Goal: Task Accomplishment & Management: Use online tool/utility

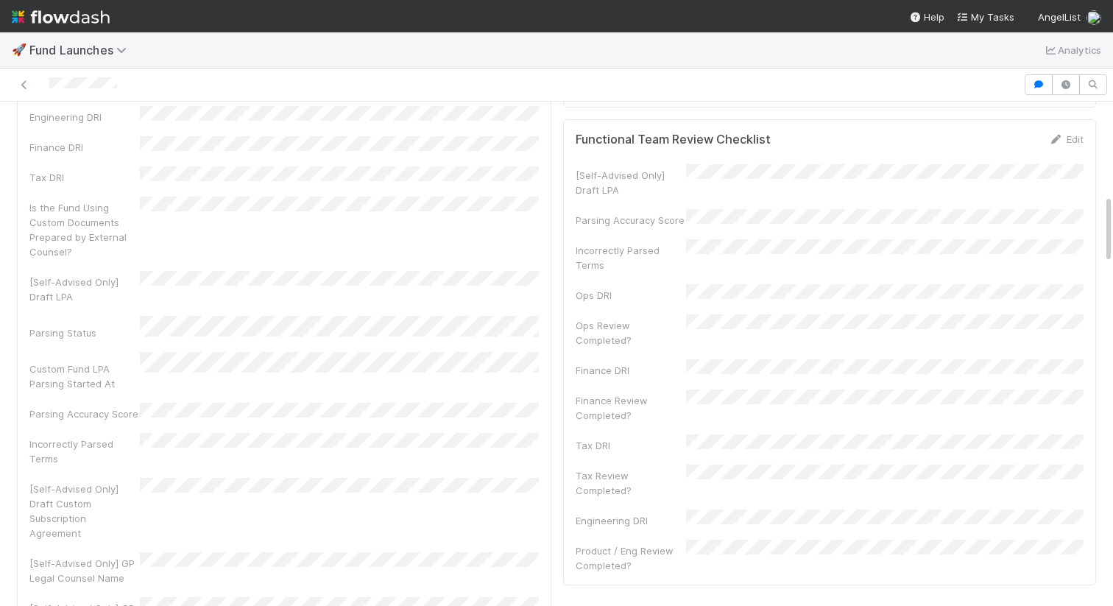
scroll to position [668, 0]
click at [1033, 86] on icon "button" at bounding box center [1039, 84] width 15 height 9
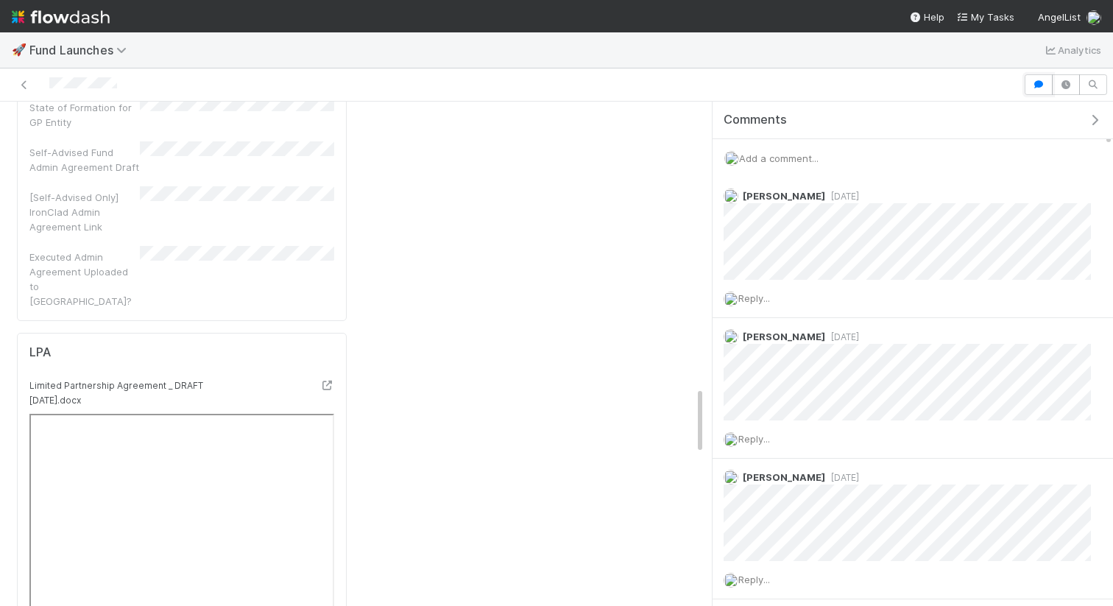
scroll to position [2399, 0]
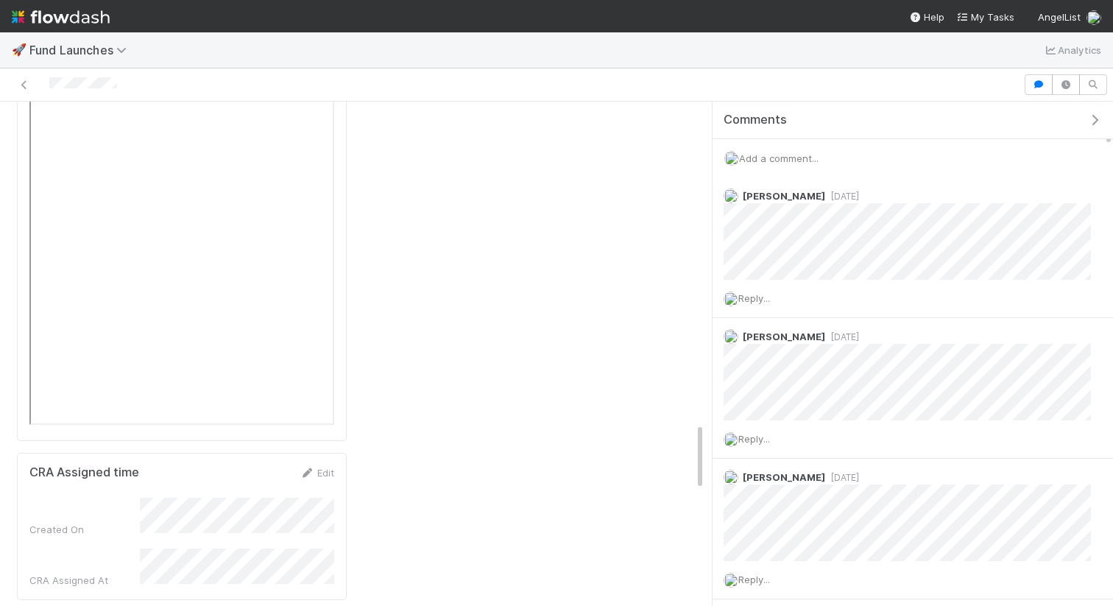
click at [1091, 116] on icon "button" at bounding box center [1095, 120] width 15 height 12
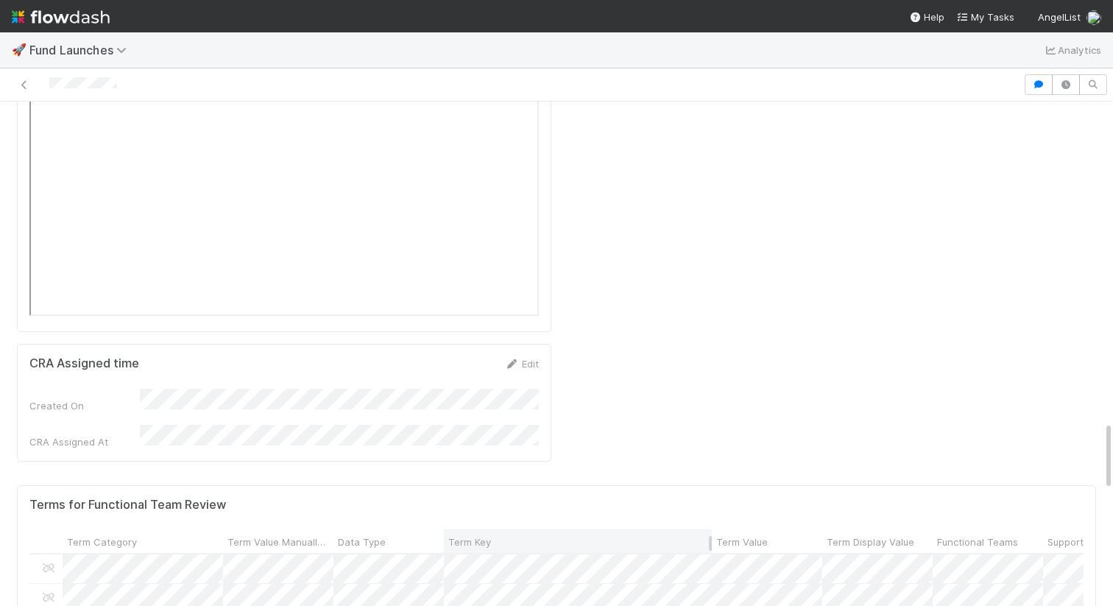
scroll to position [299, 1054]
click at [1045, 529] on div "Support Level" at bounding box center [1098, 540] width 110 height 23
click at [1057, 535] on span "Support Level" at bounding box center [1079, 542] width 63 height 15
click at [1032, 364] on div "Sort Last → First" at bounding box center [996, 371] width 168 height 22
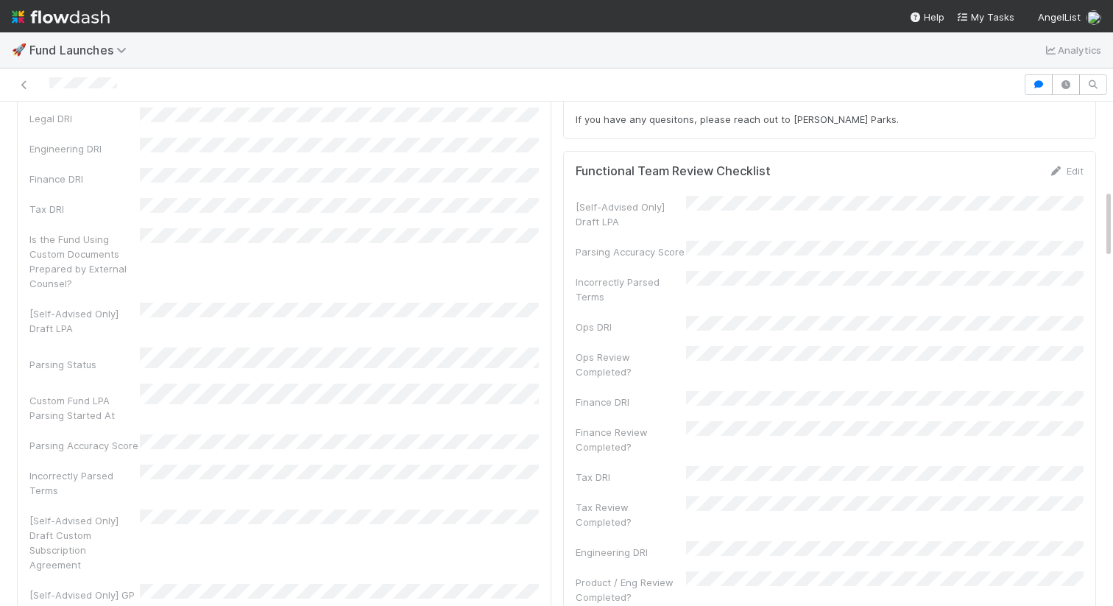
scroll to position [642, 0]
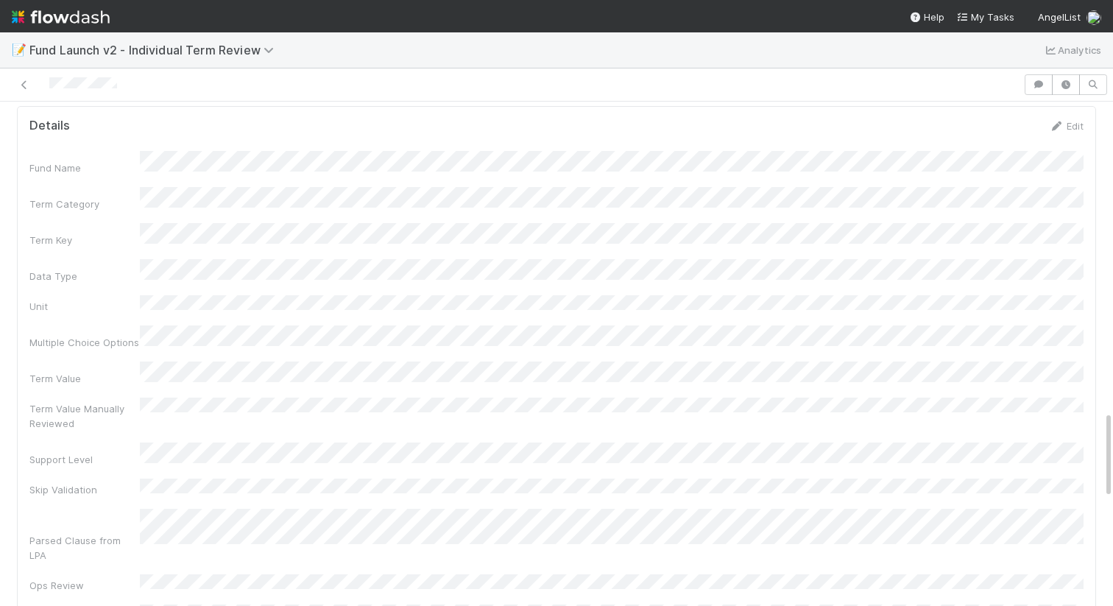
scroll to position [1913, 0]
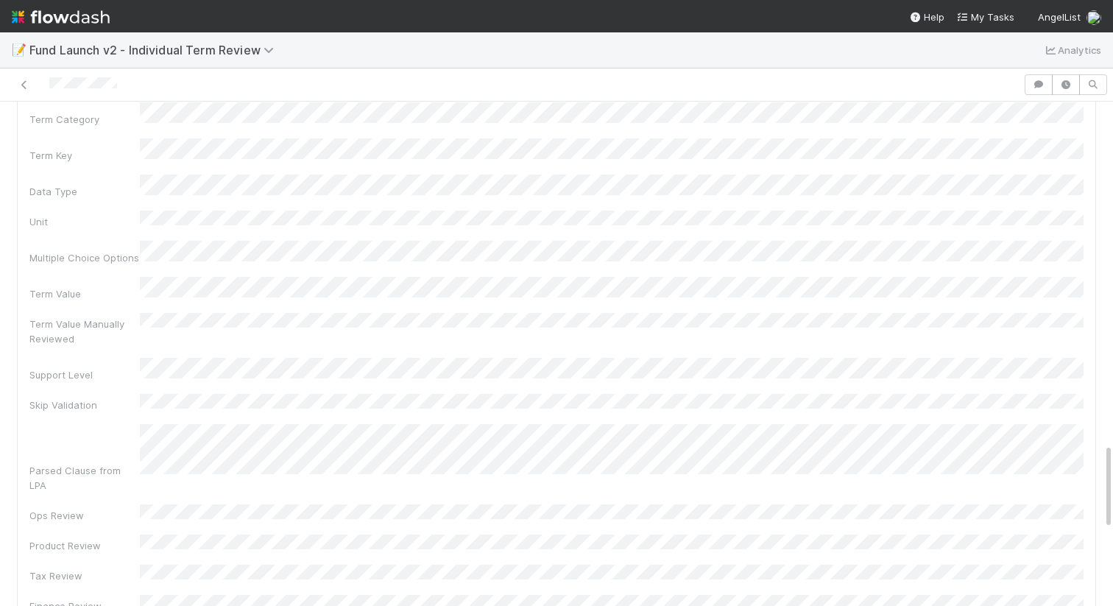
scroll to position [1993, 0]
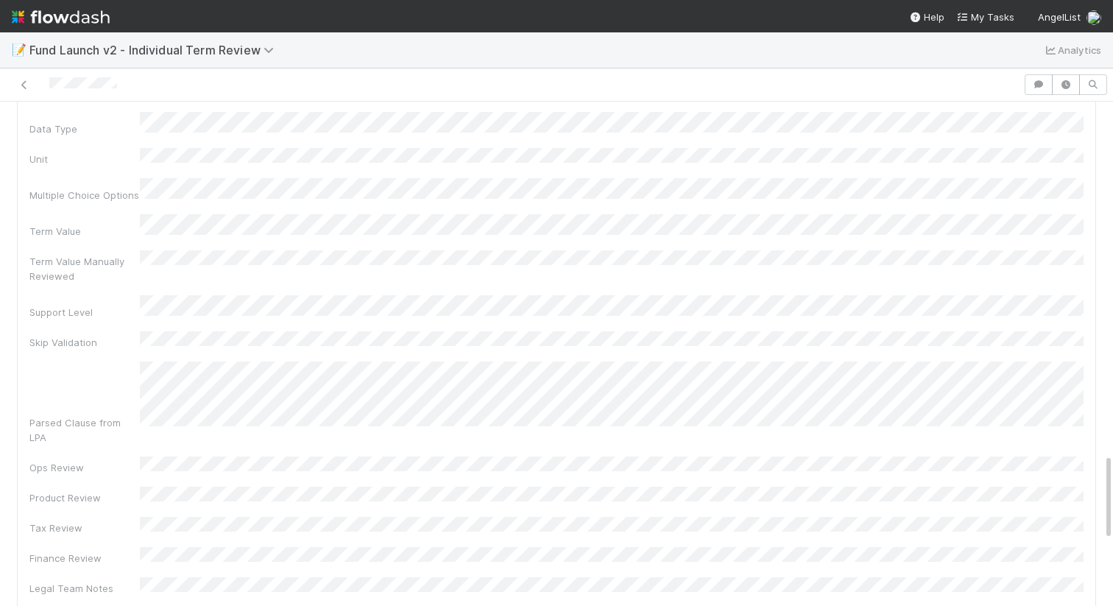
scroll to position [2055, 0]
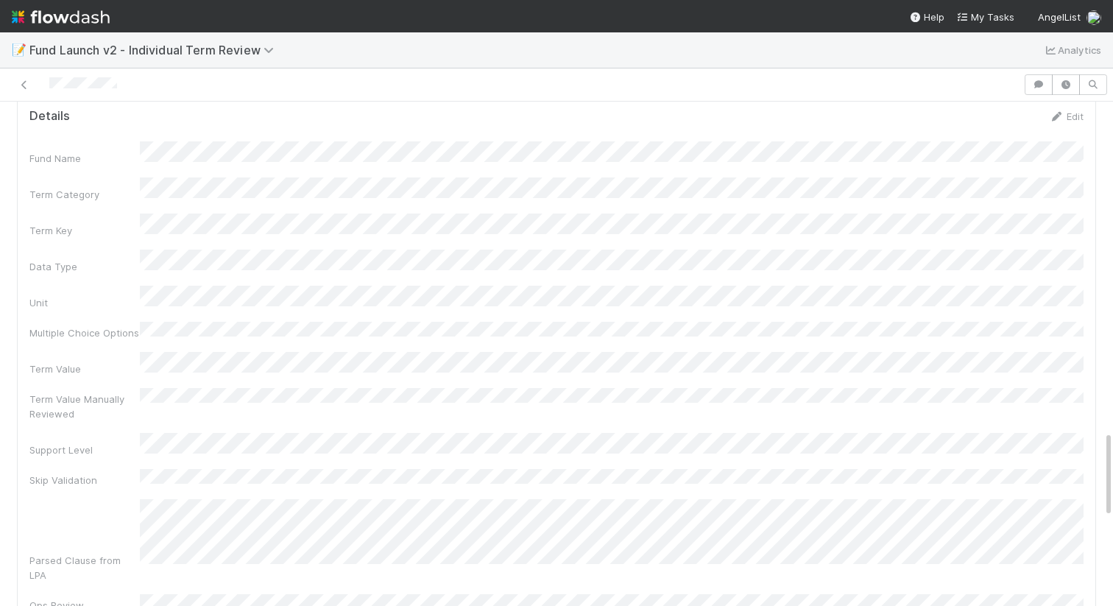
scroll to position [1904, 0]
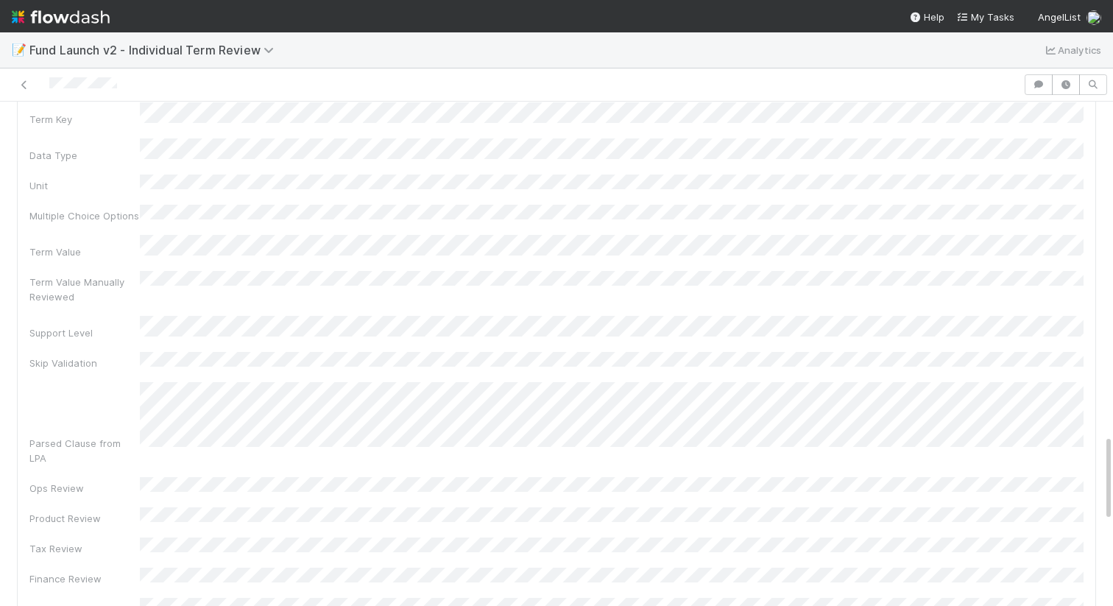
scroll to position [2044, 0]
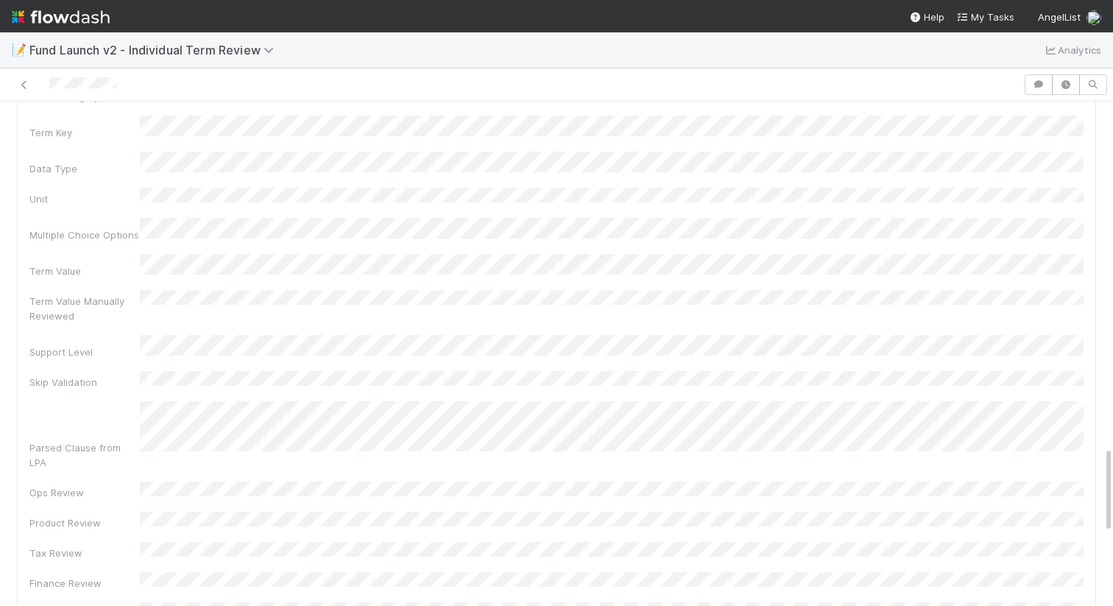
scroll to position [2010, 0]
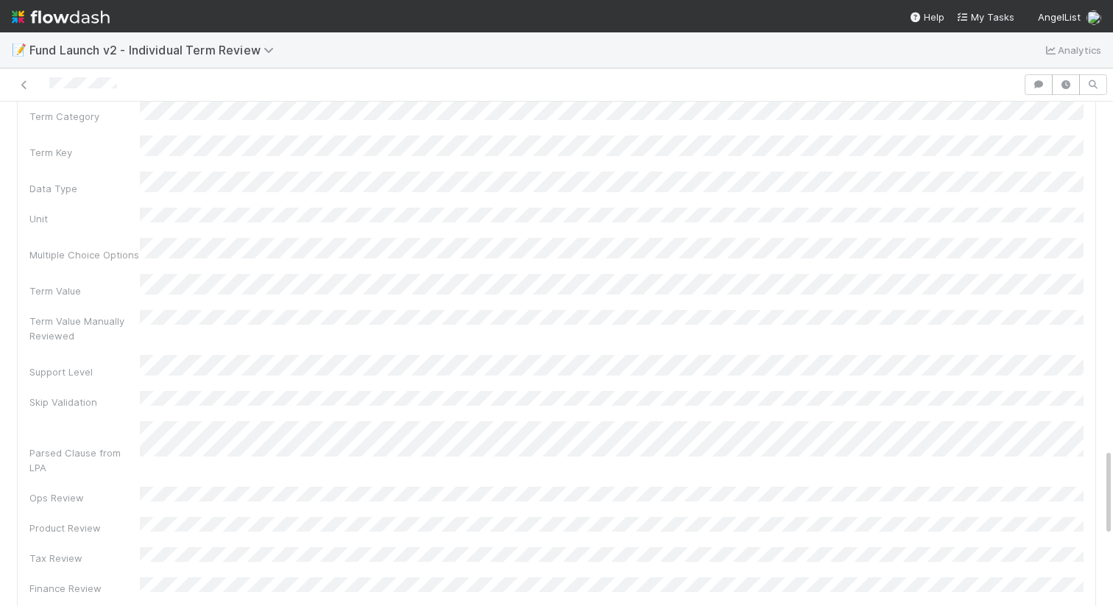
scroll to position [1993, 0]
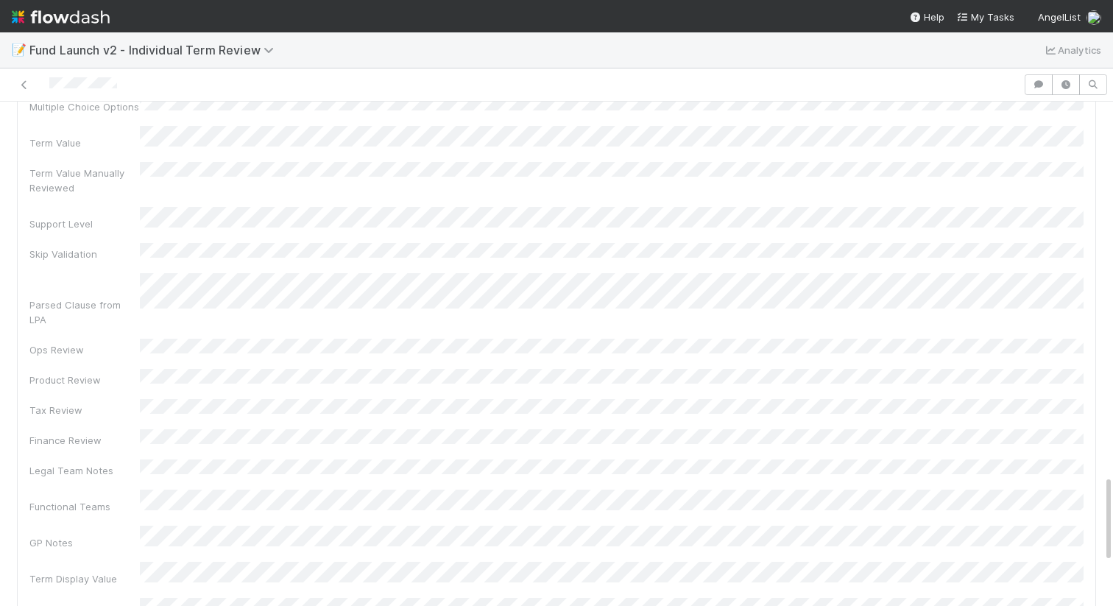
scroll to position [2128, 0]
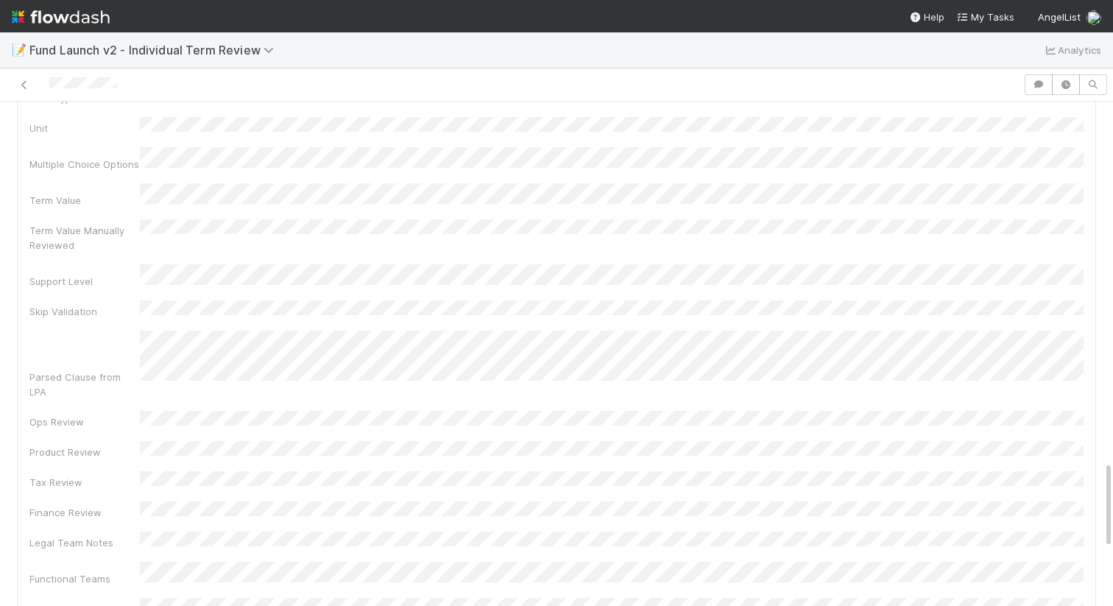
scroll to position [2085, 0]
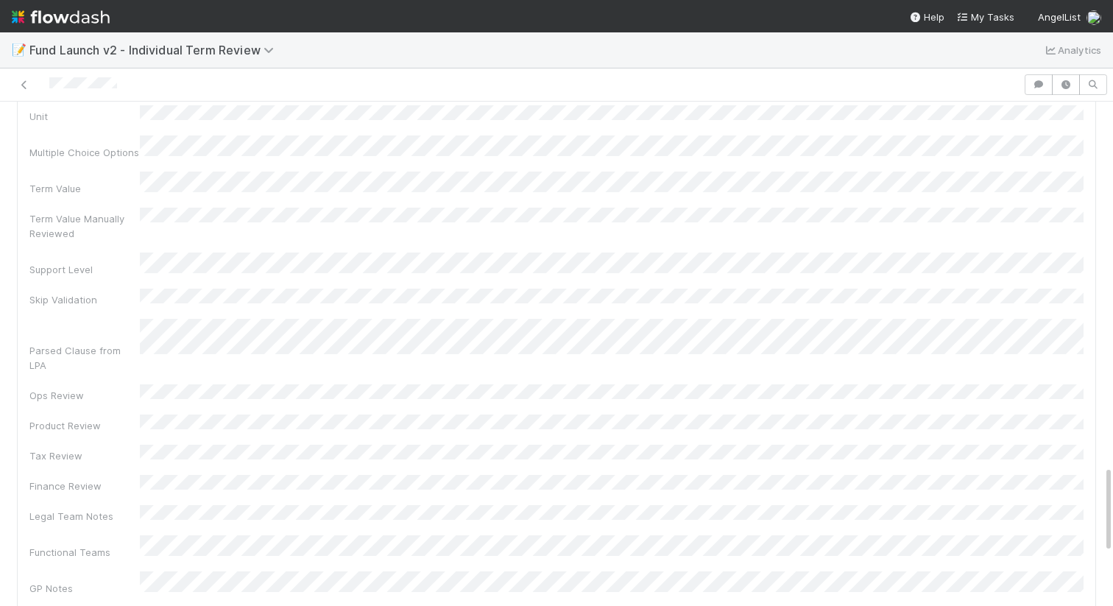
scroll to position [2098, 0]
